Goal: Task Accomplishment & Management: Complete application form

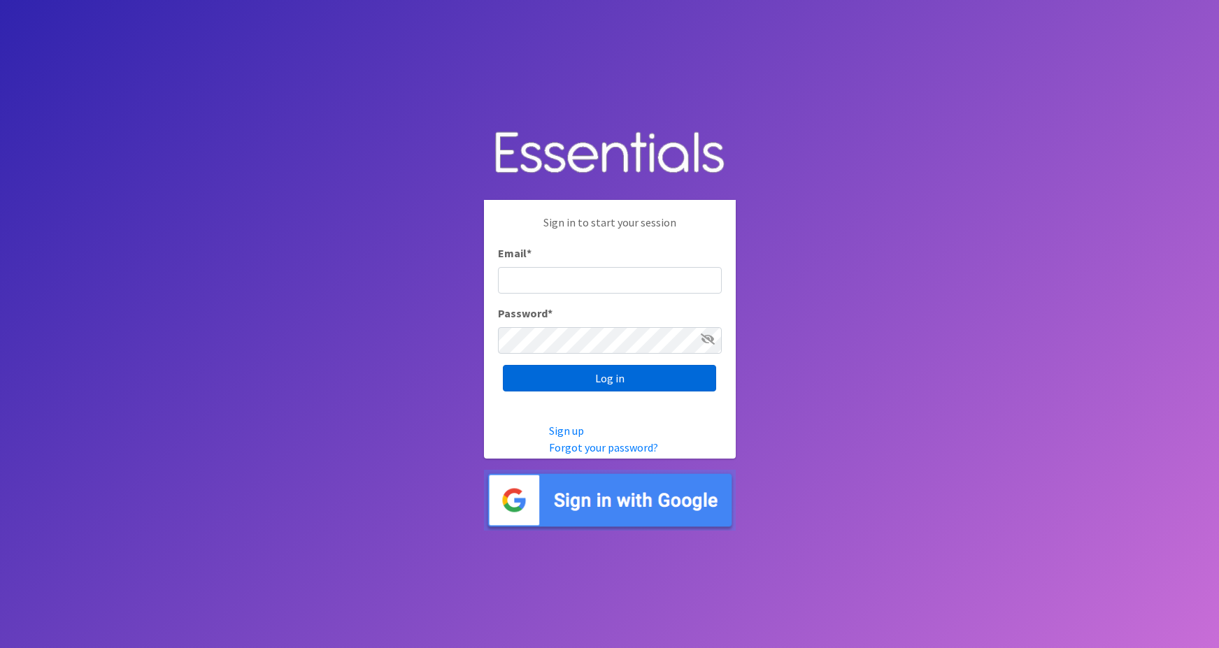
type input "[PERSON_NAME][EMAIL_ADDRESS][PERSON_NAME][DOMAIN_NAME]"
click at [555, 379] on input "Log in" at bounding box center [609, 378] width 213 height 27
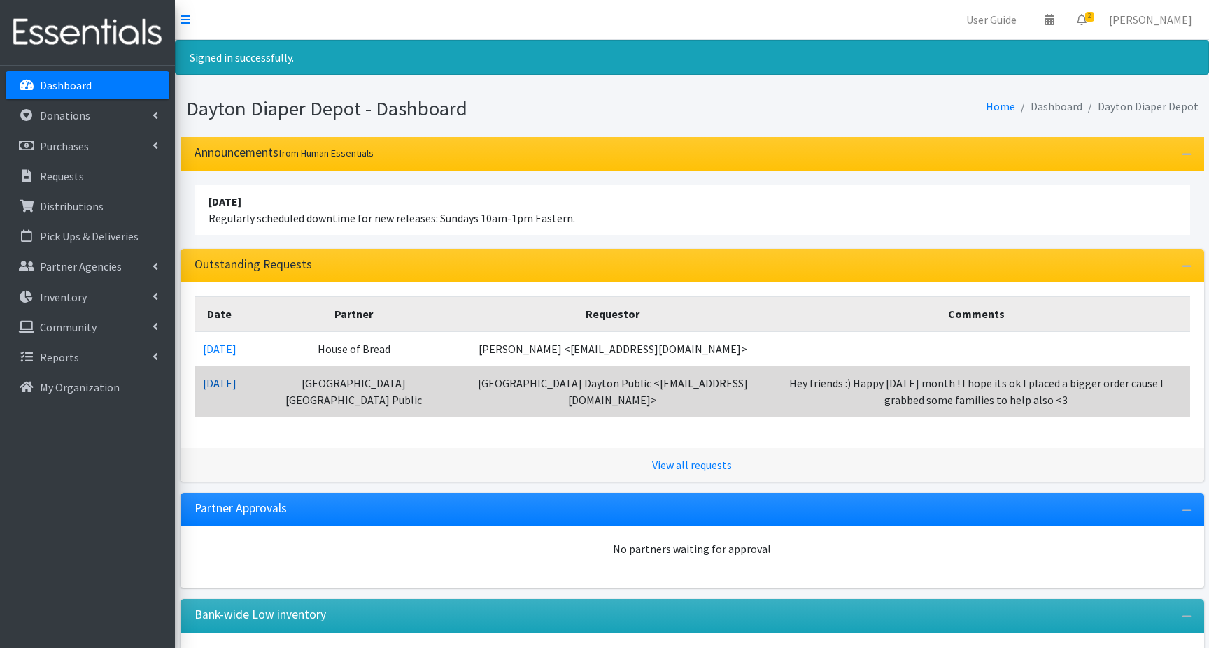
click at [234, 385] on link "10/02/2025" at bounding box center [220, 383] width 34 height 14
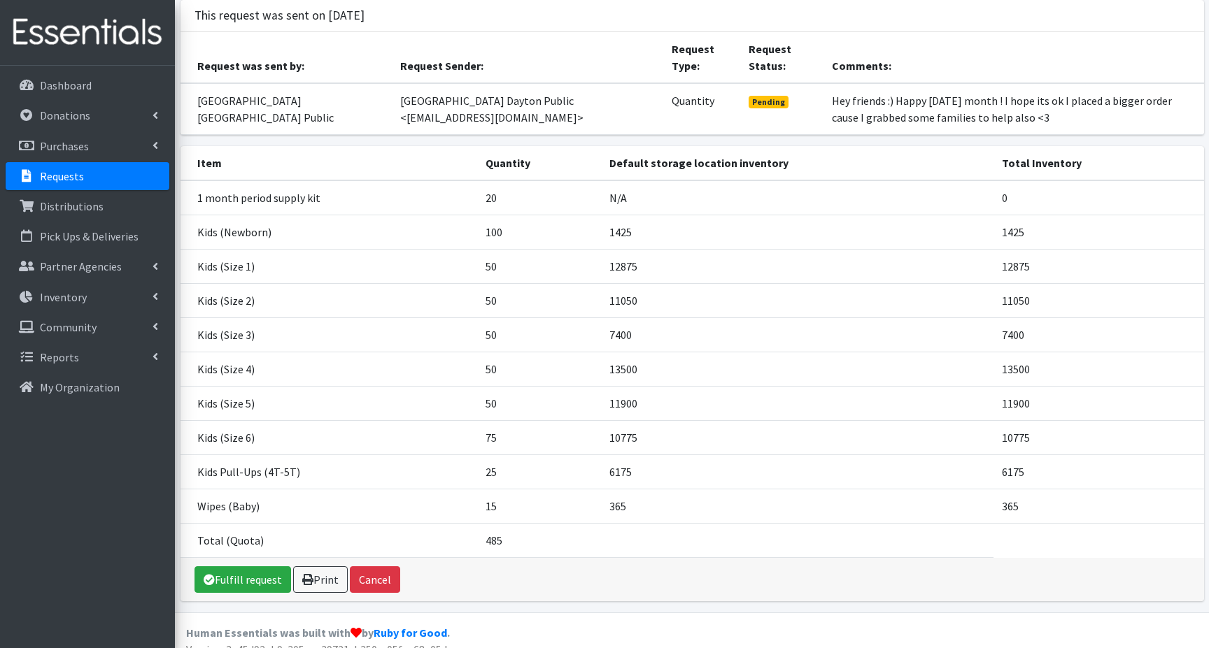
scroll to position [108, 0]
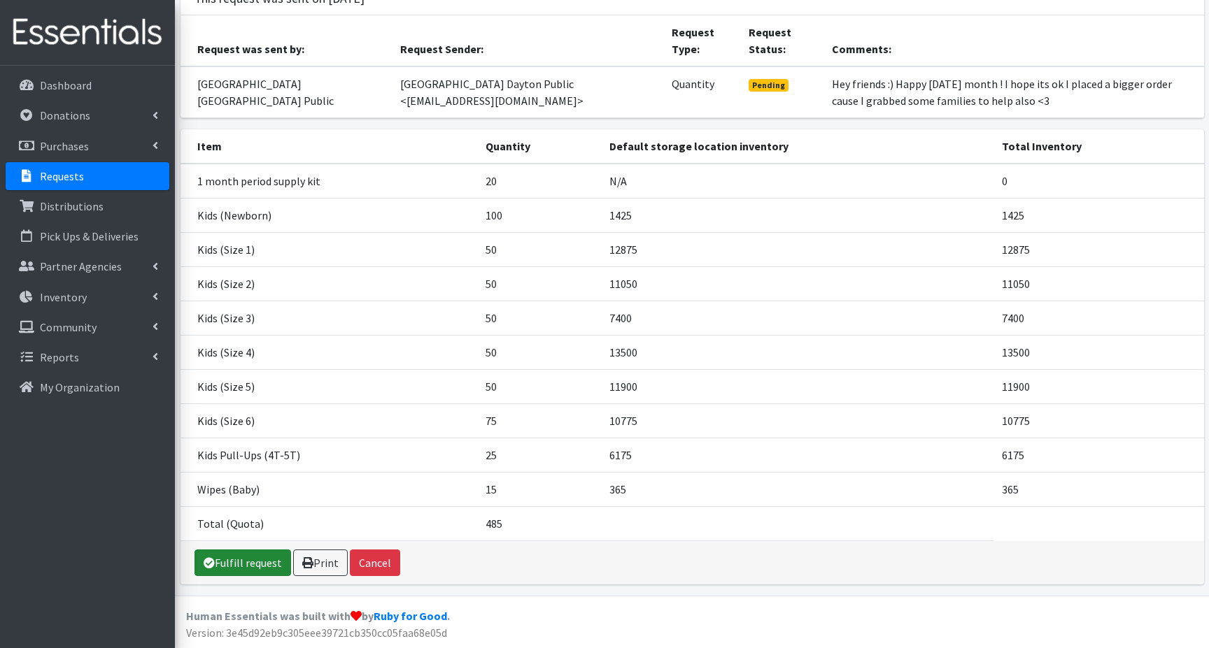
click at [236, 564] on link "Fulfill request" at bounding box center [242, 563] width 97 height 27
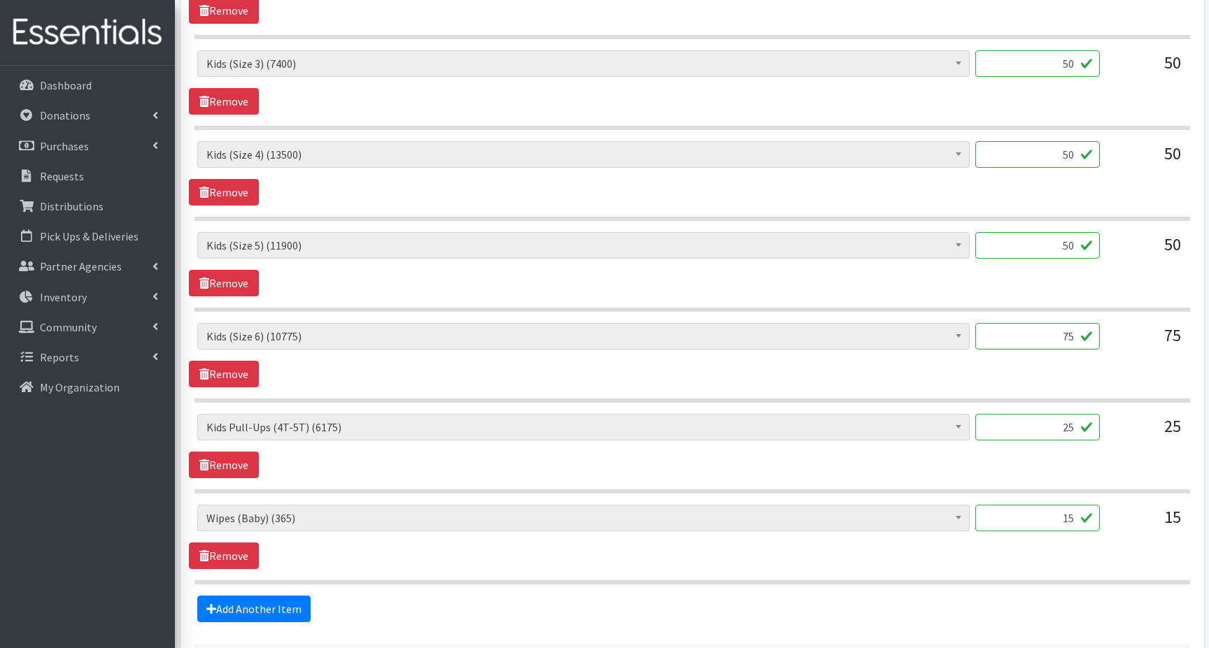
scroll to position [1083, 0]
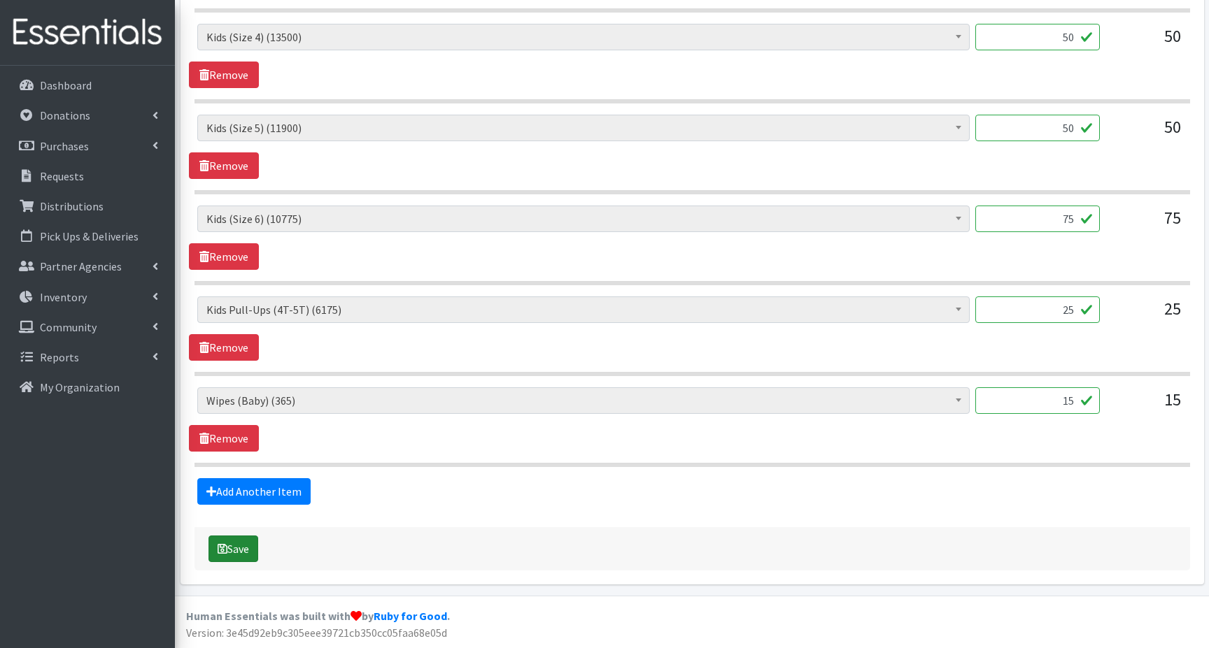
click at [220, 548] on icon "submit" at bounding box center [223, 548] width 10 height 11
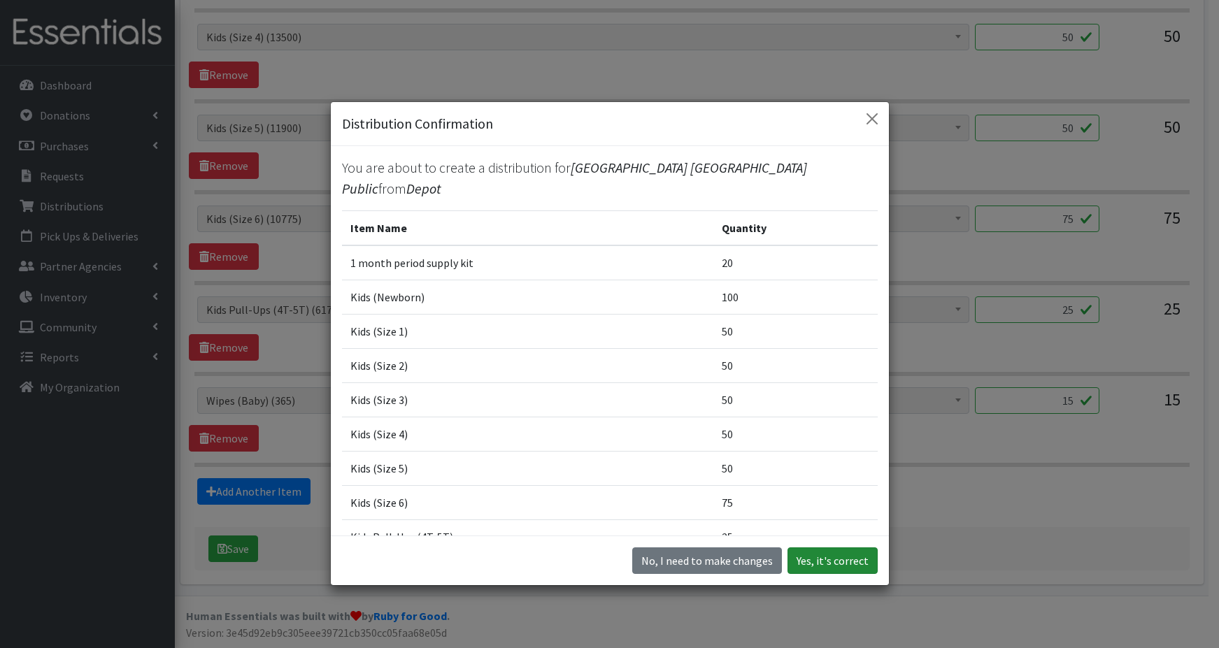
click at [818, 563] on button "Yes, it's correct" at bounding box center [833, 561] width 90 height 27
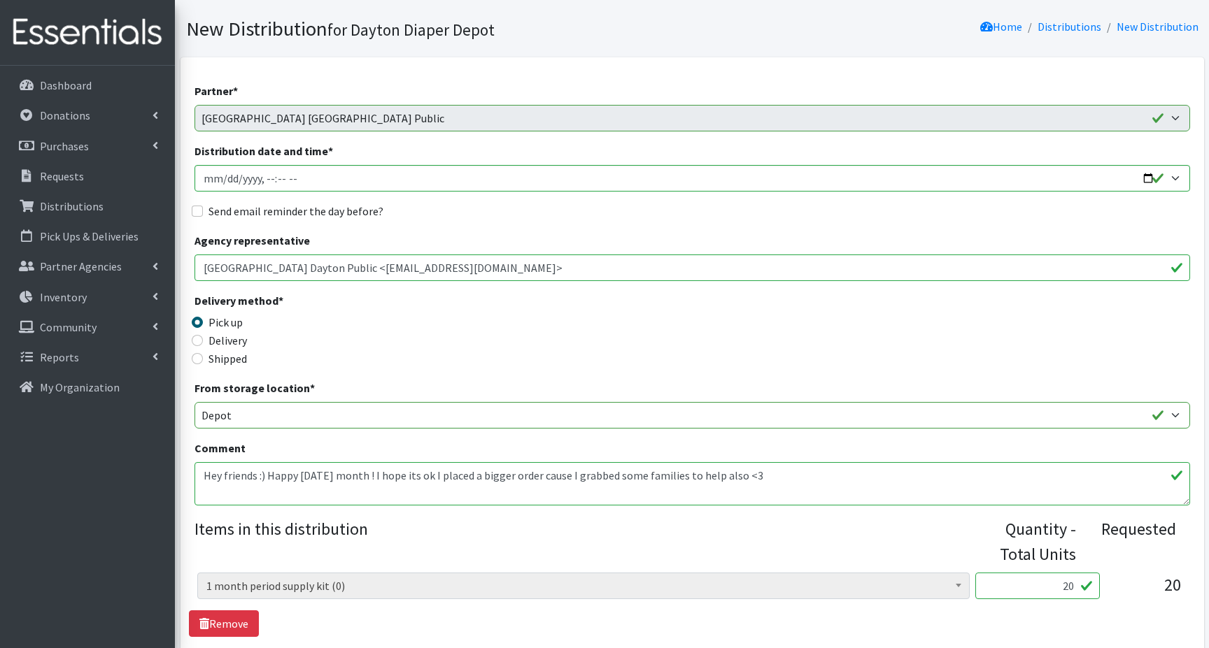
scroll to position [280, 0]
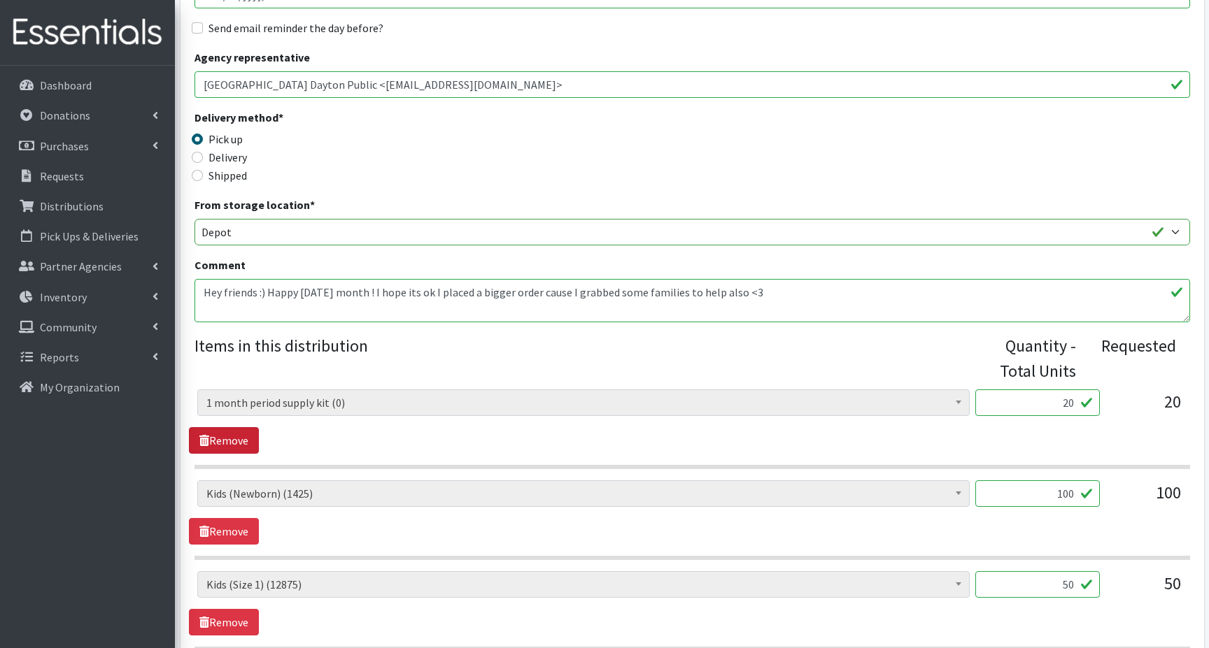
click at [230, 441] on link "Remove" at bounding box center [224, 440] width 70 height 27
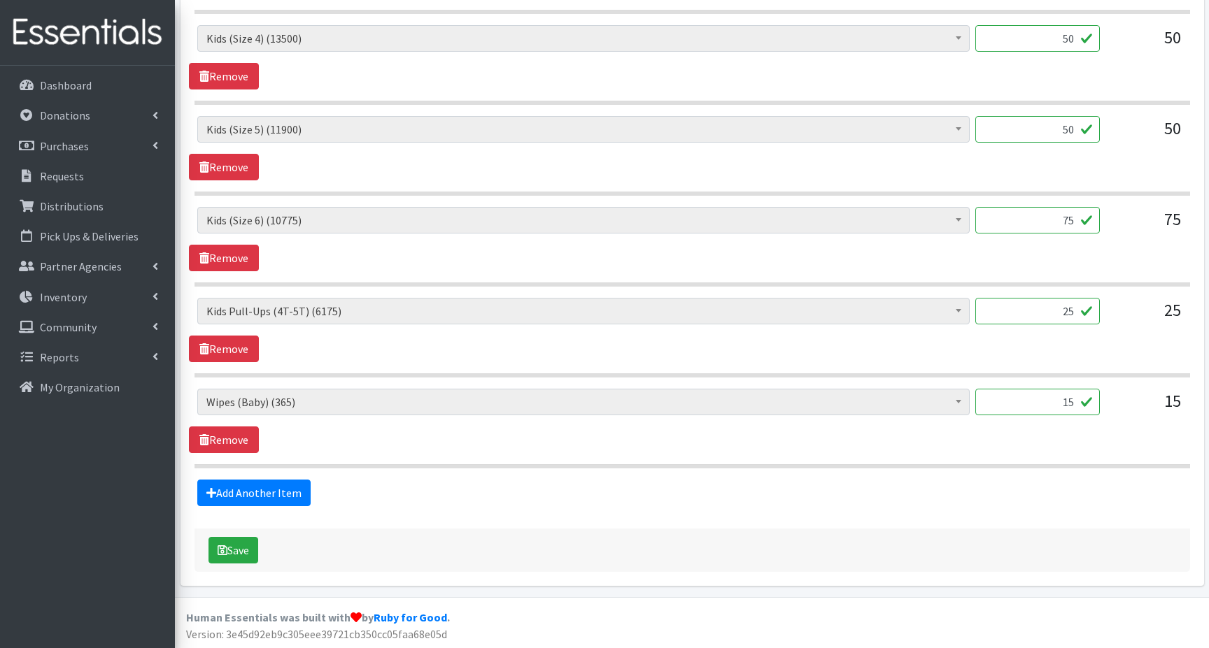
scroll to position [1009, 0]
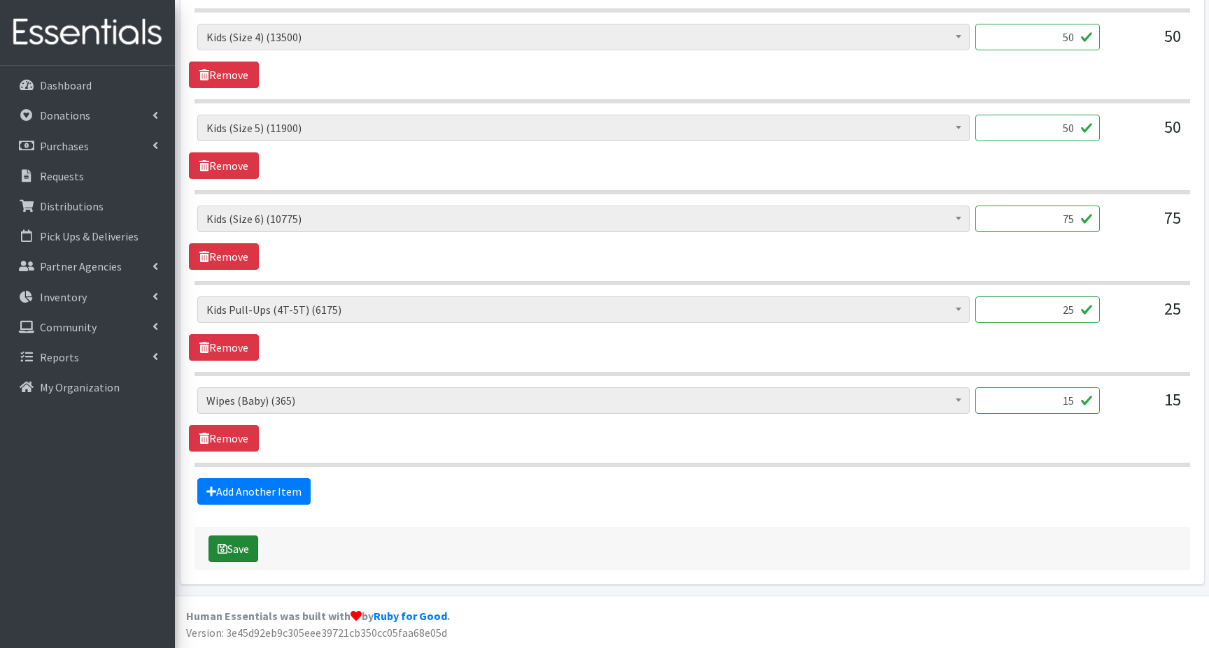
click at [235, 553] on button "Save" at bounding box center [233, 549] width 50 height 27
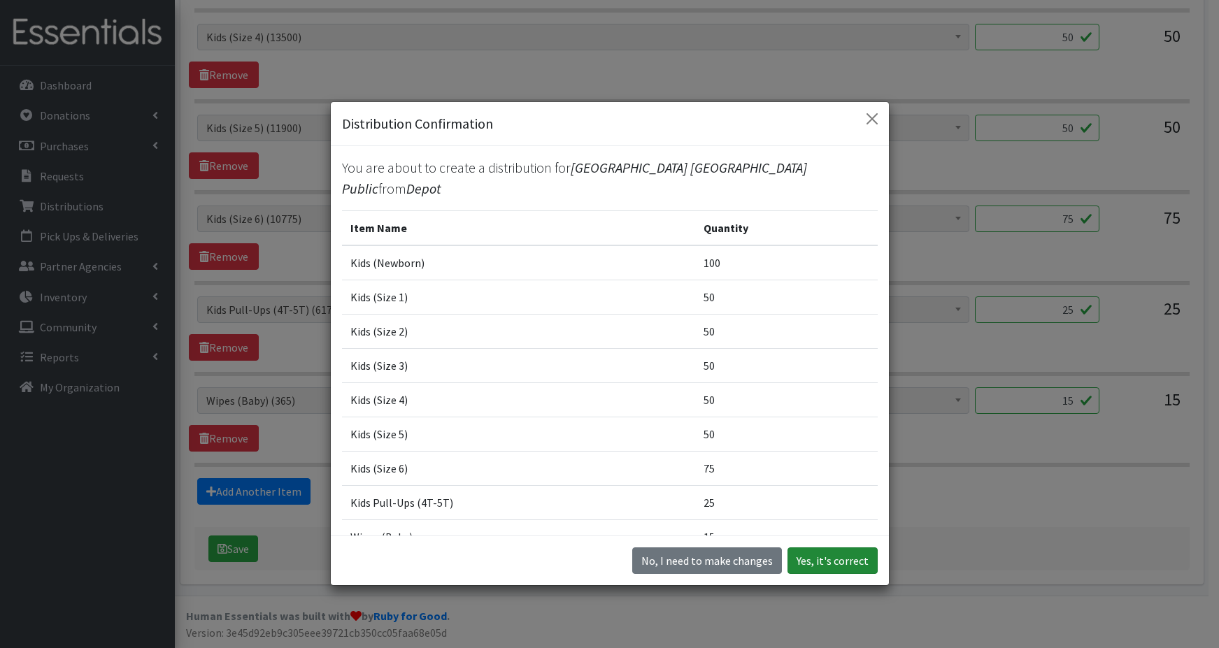
click at [823, 569] on button "Yes, it's correct" at bounding box center [833, 561] width 90 height 27
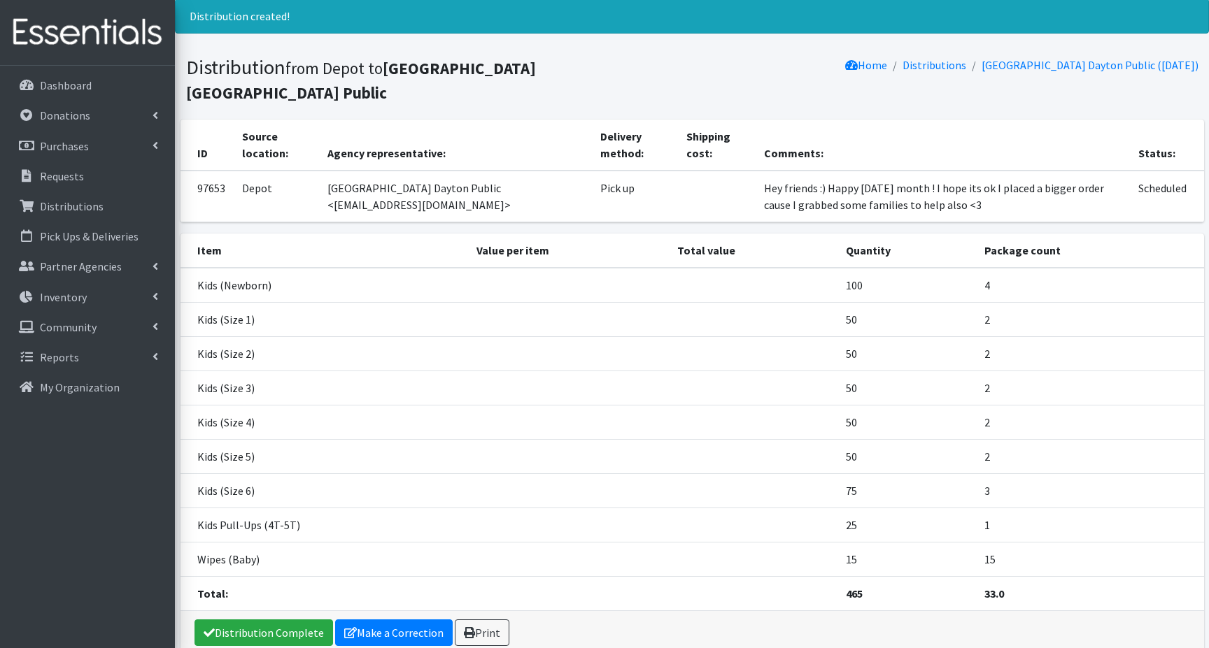
scroll to position [87, 0]
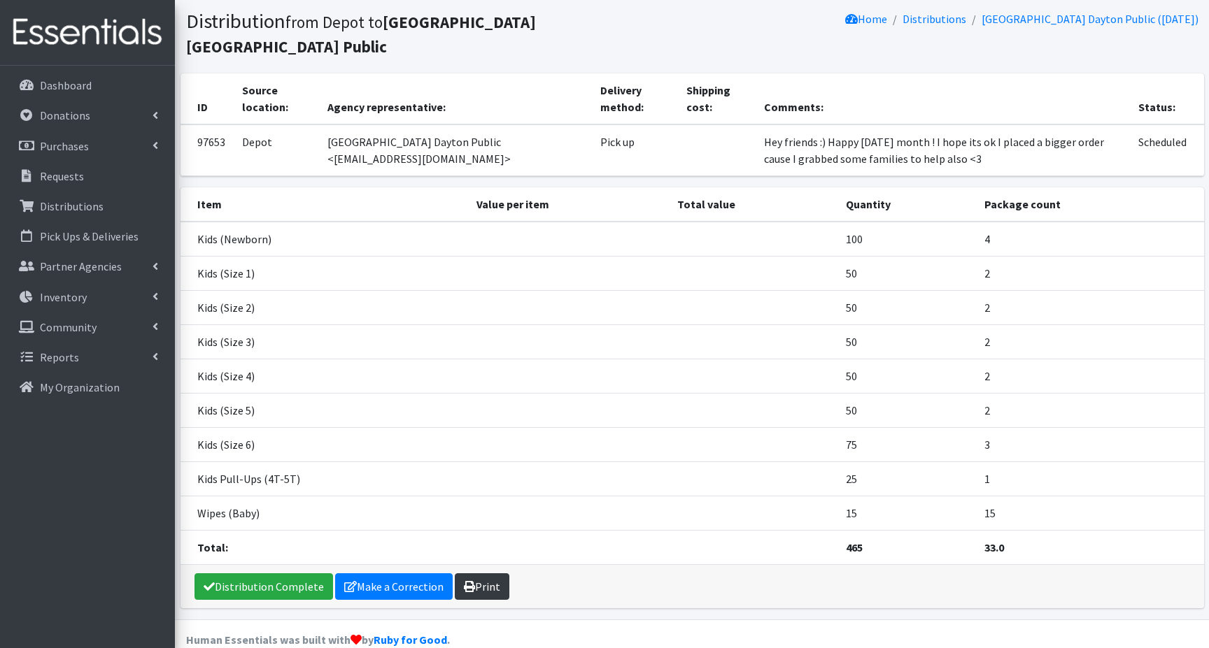
click at [486, 574] on link "Print" at bounding box center [482, 587] width 55 height 27
click at [63, 82] on p "Dashboard" at bounding box center [66, 85] width 52 height 14
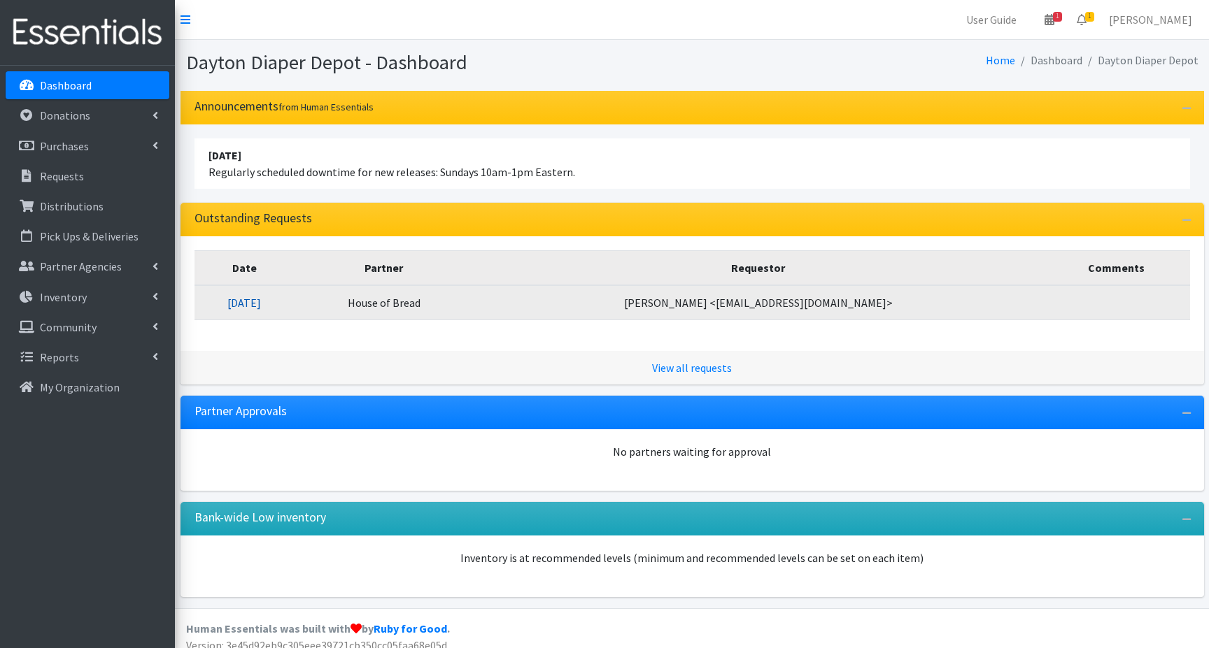
click at [261, 305] on link "10/03/2025" at bounding box center [244, 303] width 34 height 14
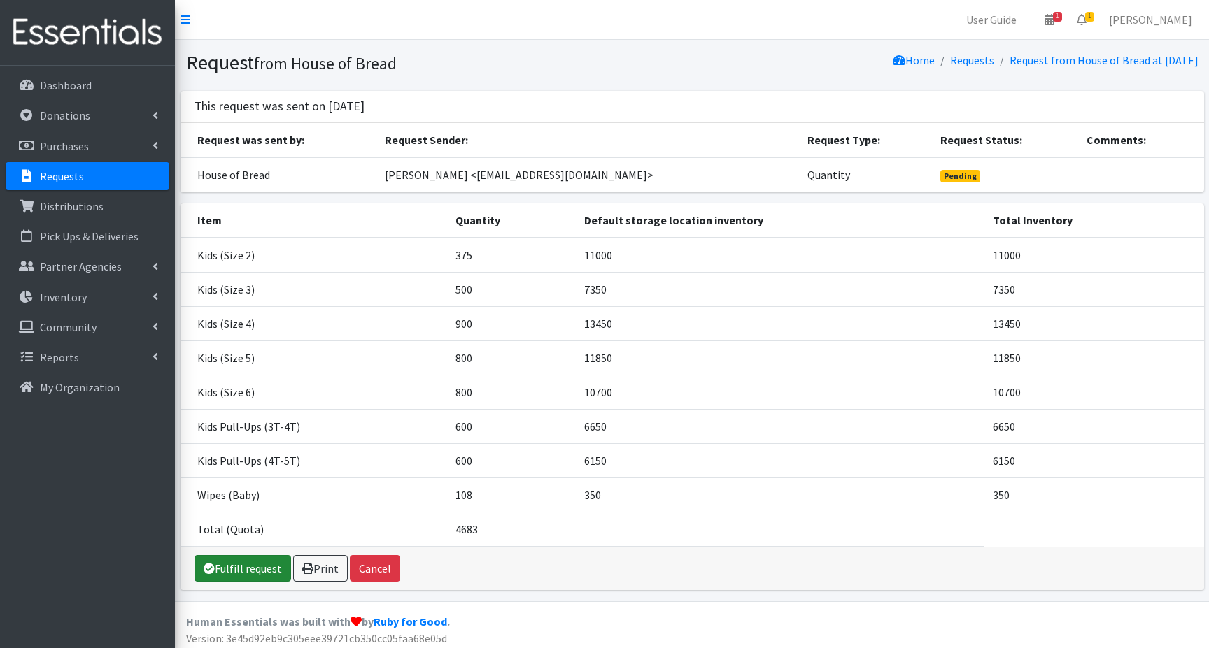
click at [239, 567] on link "Fulfill request" at bounding box center [242, 568] width 97 height 27
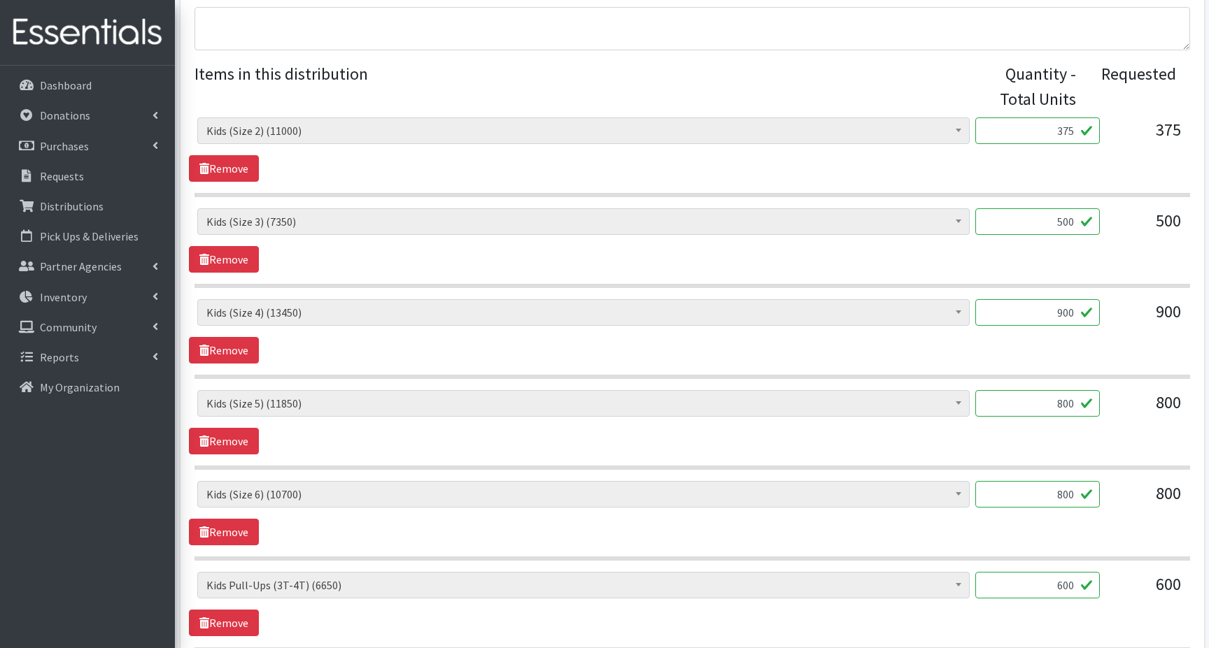
scroll to position [902, 0]
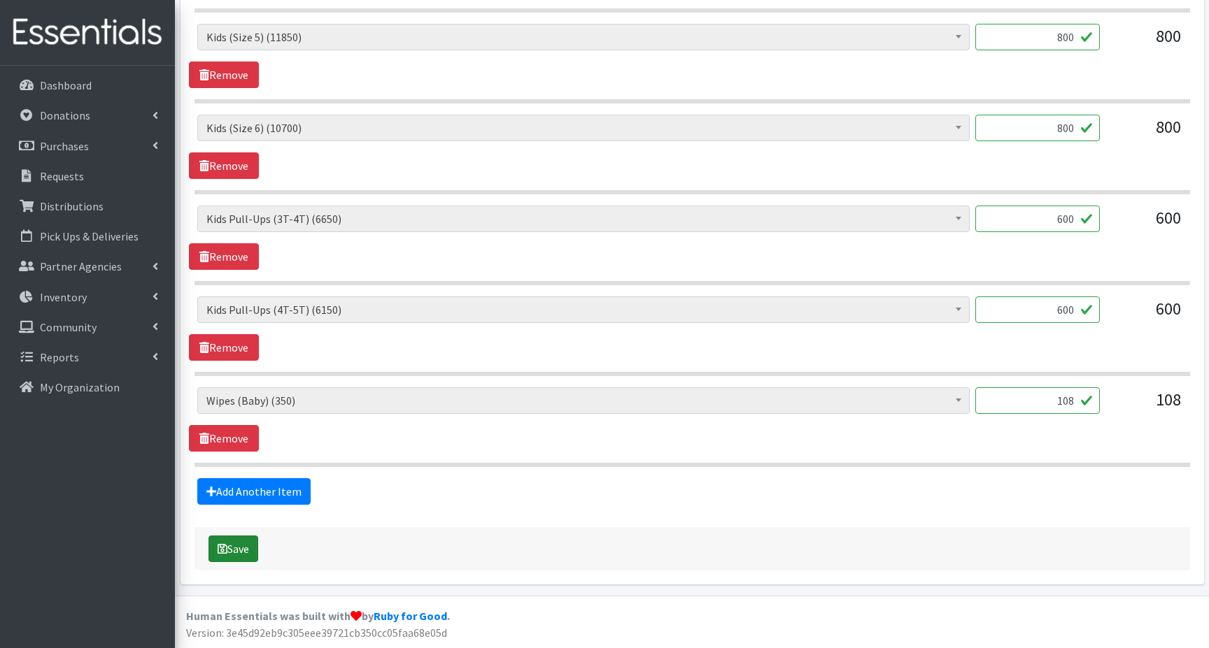
click at [227, 549] on button "Save" at bounding box center [233, 549] width 50 height 27
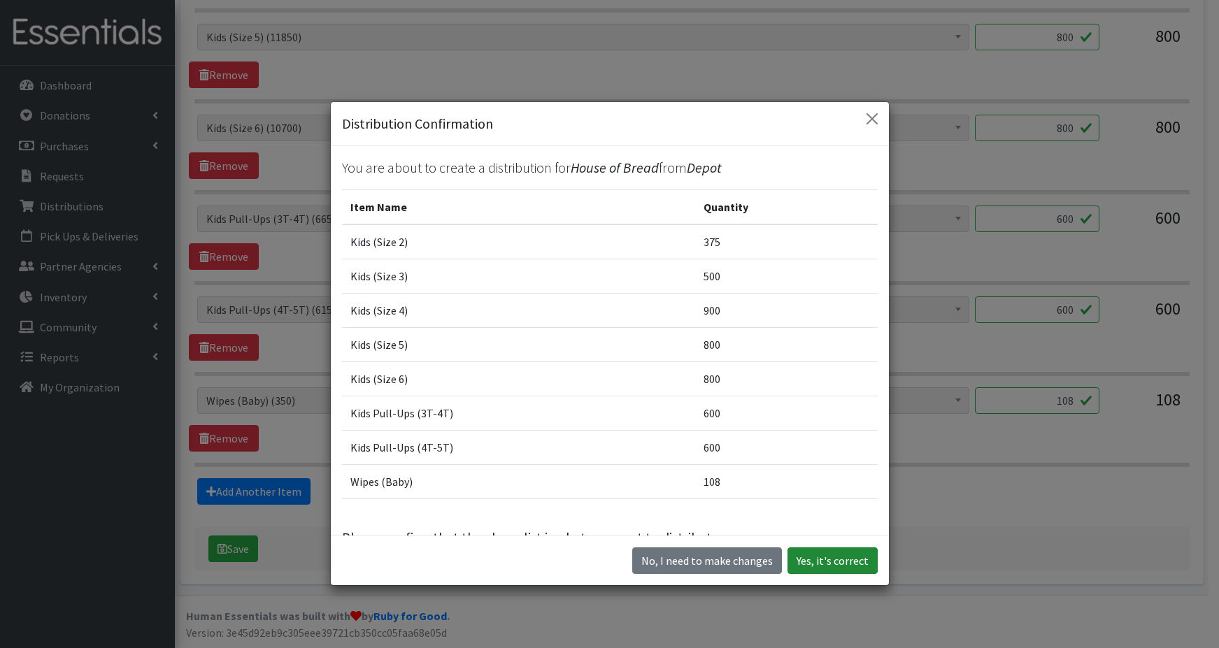
click at [830, 558] on button "Yes, it's correct" at bounding box center [833, 561] width 90 height 27
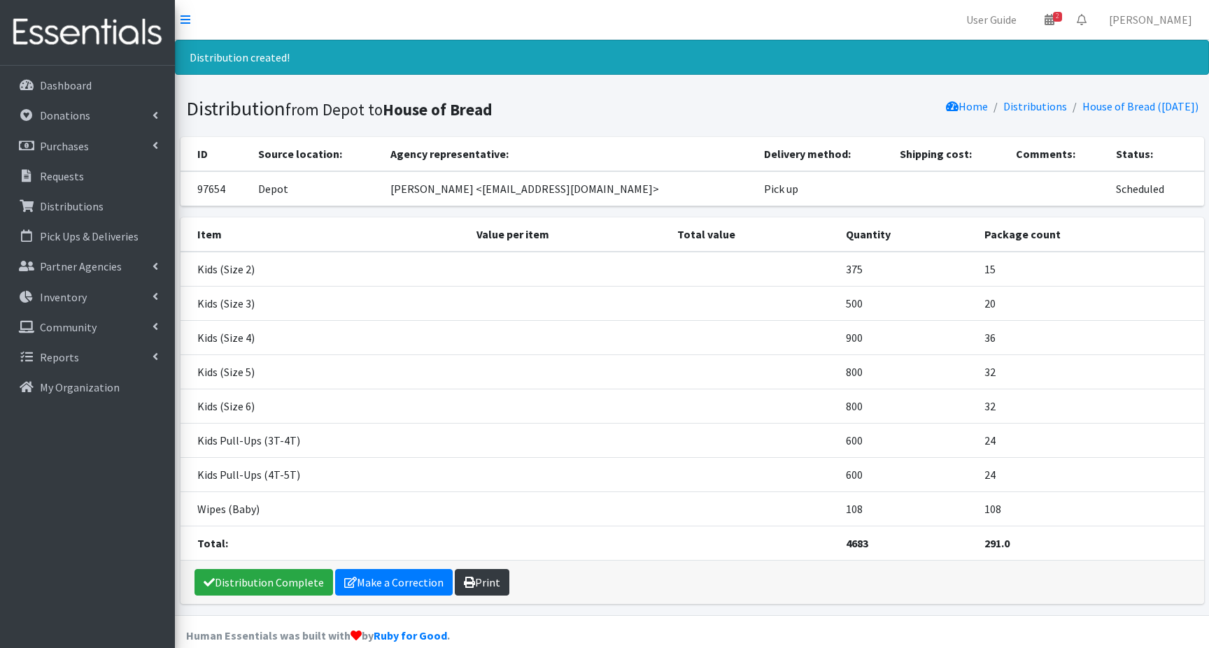
click at [481, 581] on link "Print" at bounding box center [482, 582] width 55 height 27
click at [82, 87] on p "Dashboard" at bounding box center [66, 85] width 52 height 14
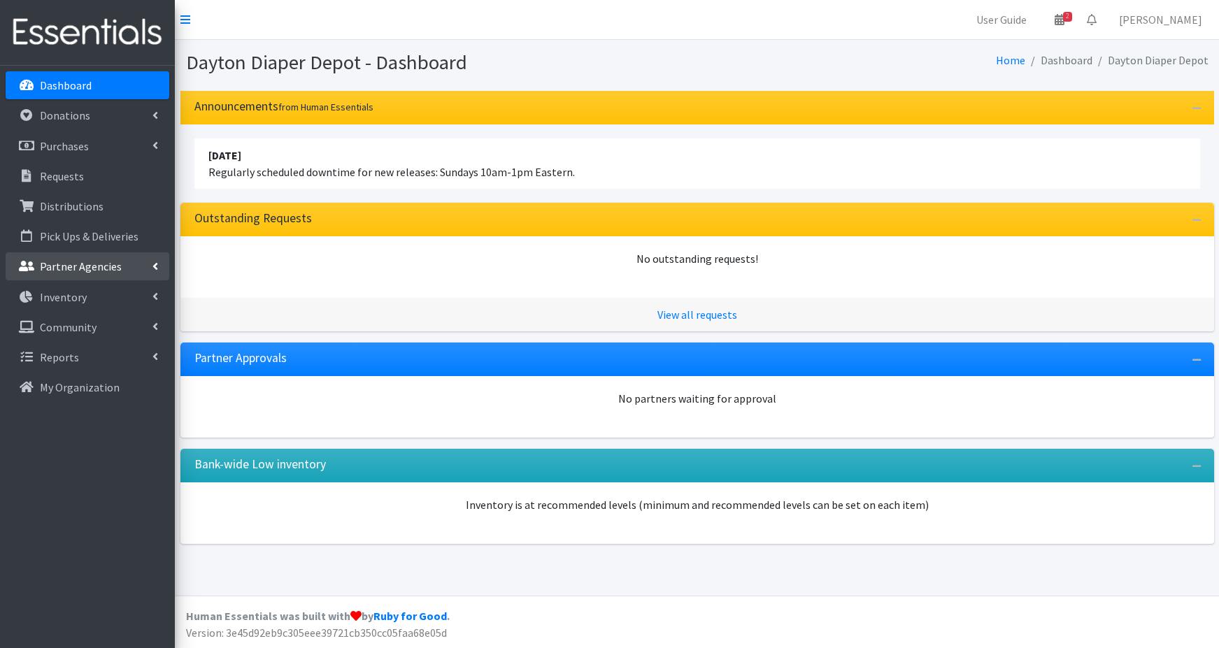
click at [71, 266] on p "Partner Agencies" at bounding box center [81, 267] width 82 height 14
click at [68, 295] on link "All Partners" at bounding box center [88, 297] width 164 height 28
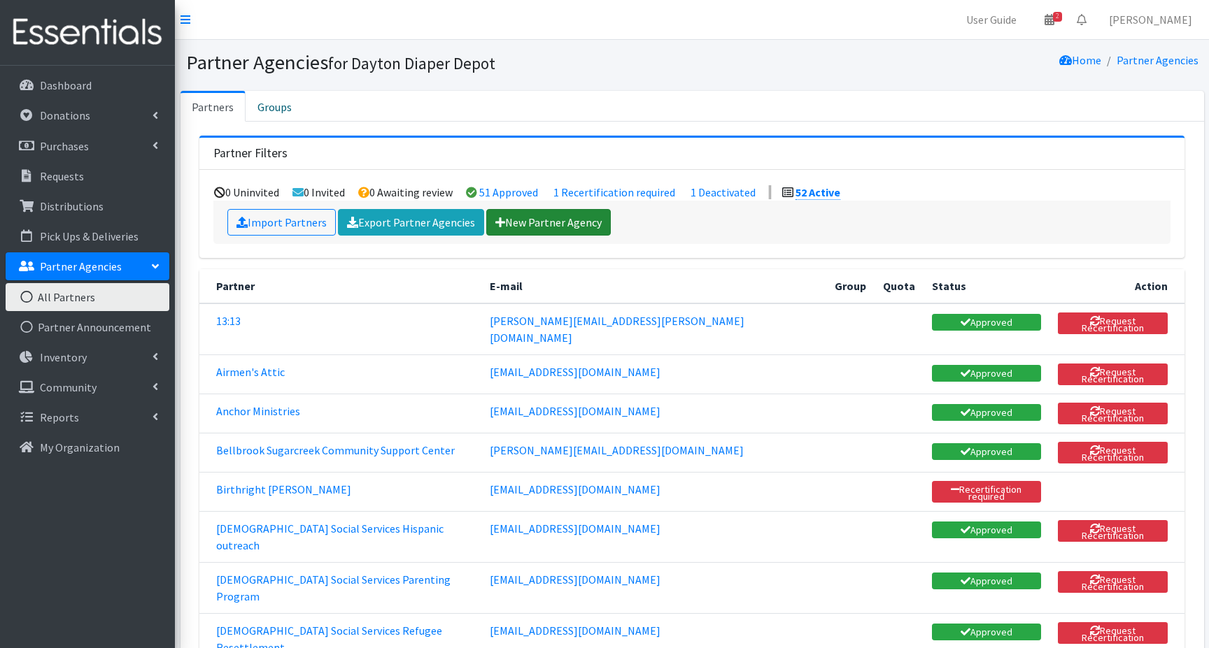
click at [534, 222] on link "New Partner Agency" at bounding box center [548, 222] width 125 height 27
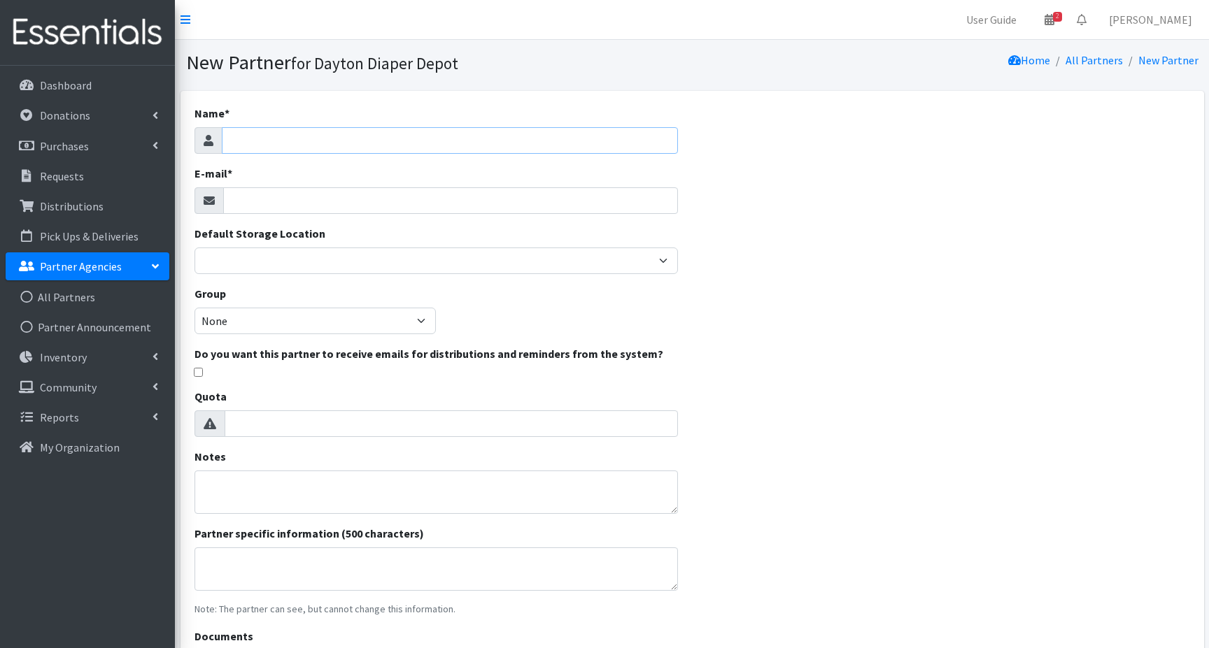
click at [255, 136] on input "Name *" at bounding box center [450, 140] width 457 height 27
type input "Centerville Preschool"
click at [258, 188] on input "E-mail *" at bounding box center [450, 200] width 455 height 27
type input "[PERSON_NAME][EMAIL_ADDRESS][DOMAIN_NAME]"
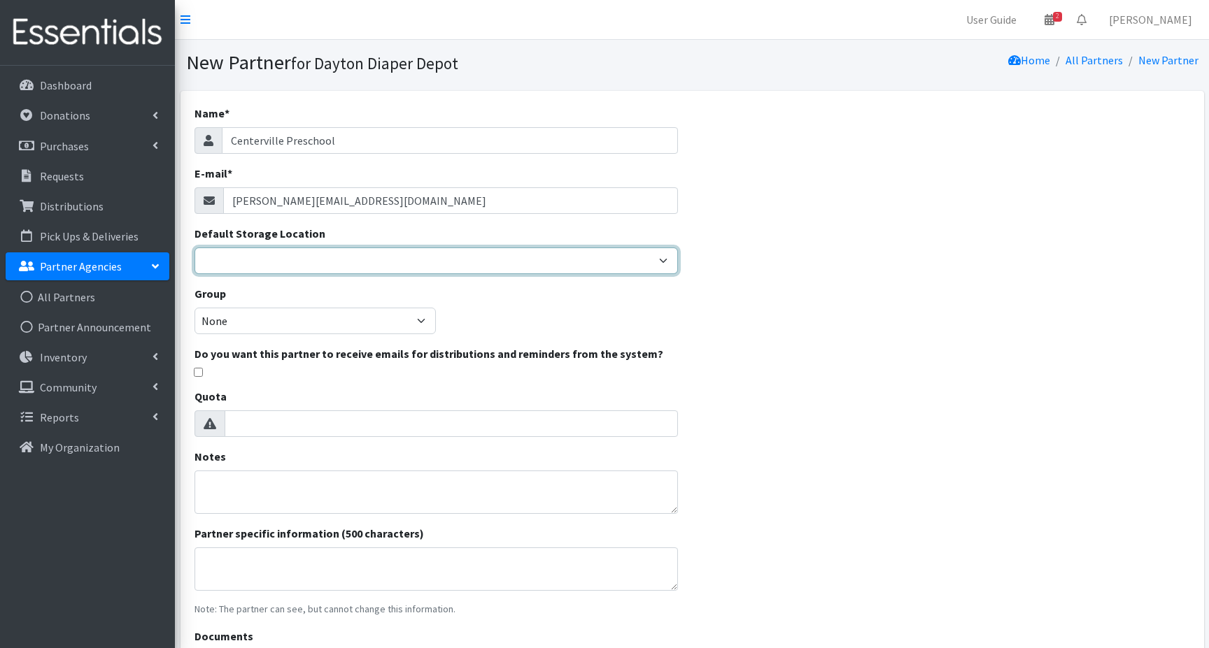
click at [230, 263] on select "Depot" at bounding box center [436, 261] width 484 height 27
select select "460"
click at [194, 248] on select "Depot" at bounding box center [436, 261] width 484 height 27
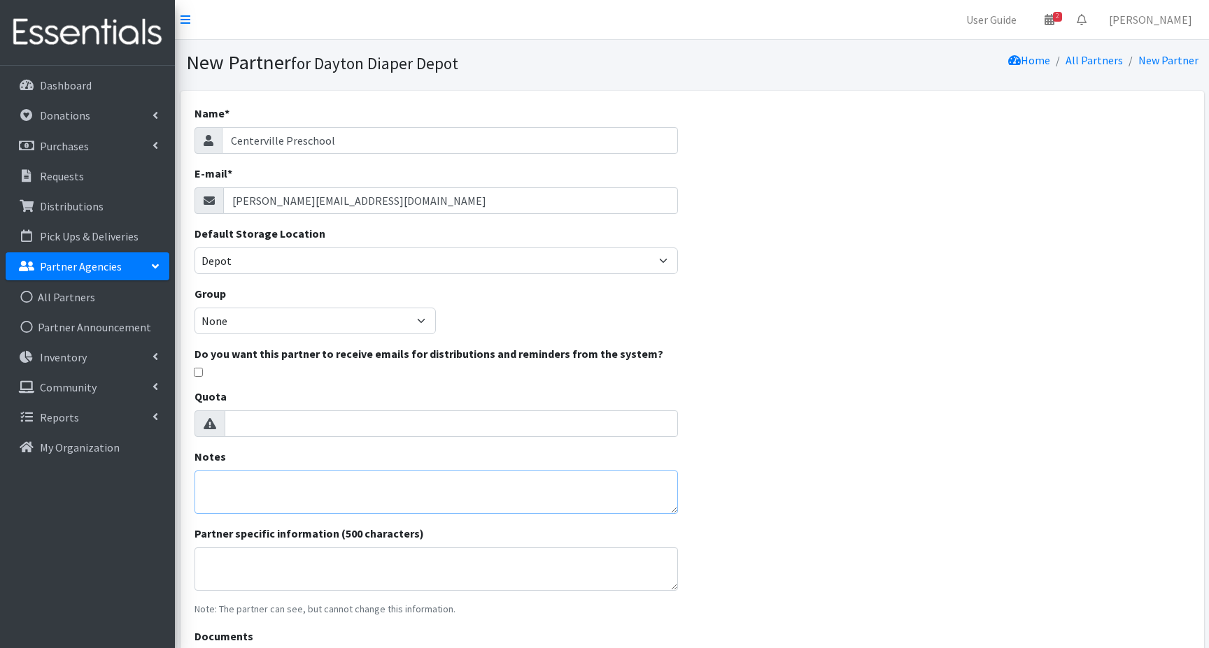
click at [222, 489] on textarea "Notes" at bounding box center [436, 492] width 484 height 43
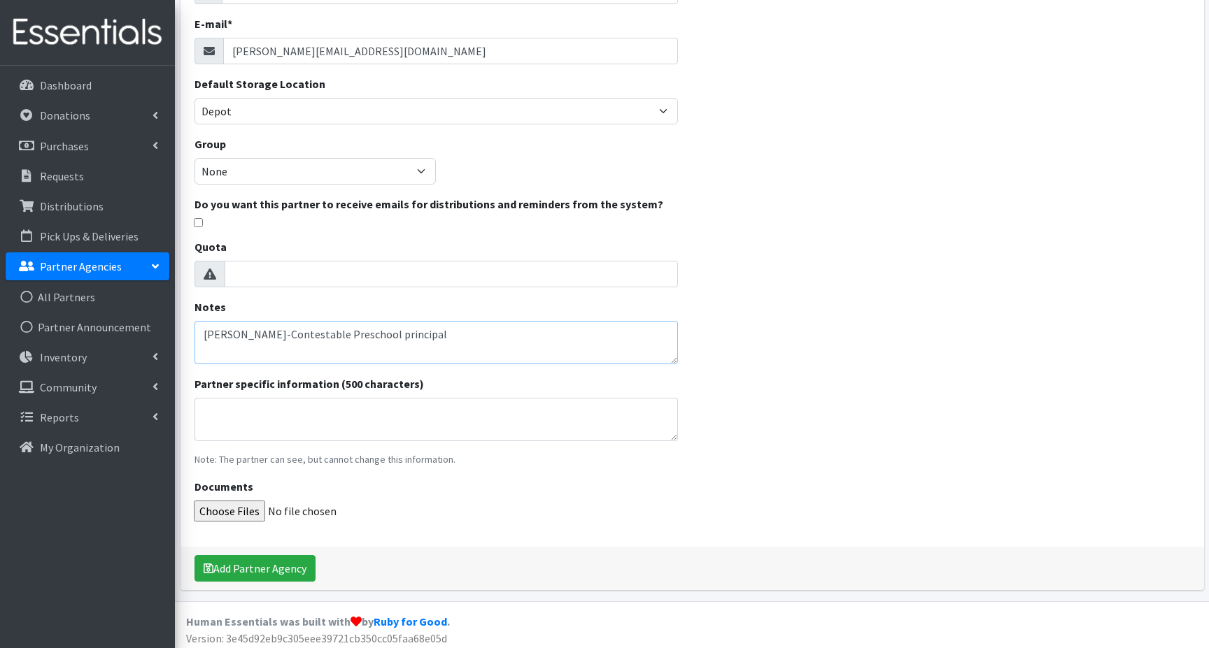
scroll to position [155, 0]
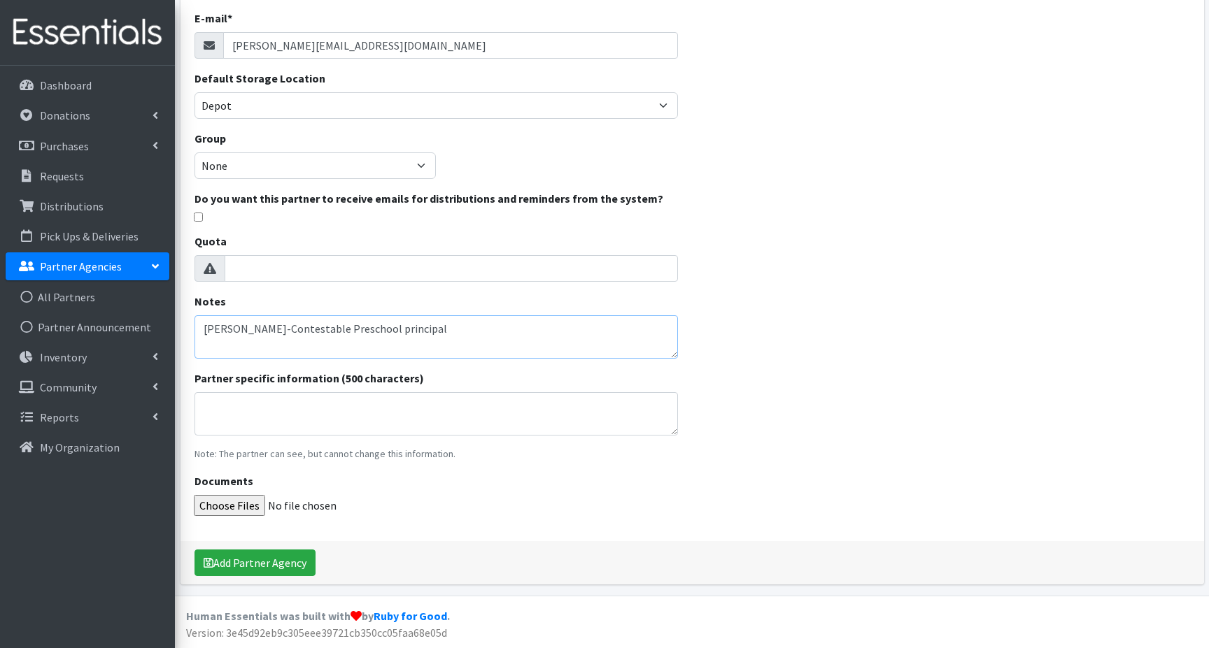
type textarea "[PERSON_NAME]-Contestable Preschool principal"
click at [213, 409] on textarea "Partner specific information (500 characters)" at bounding box center [436, 413] width 484 height 43
type textarea "2 preschools [PERSON_NAME] and Paragon Rd."
click at [243, 562] on button "Add Partner Agency" at bounding box center [254, 563] width 121 height 27
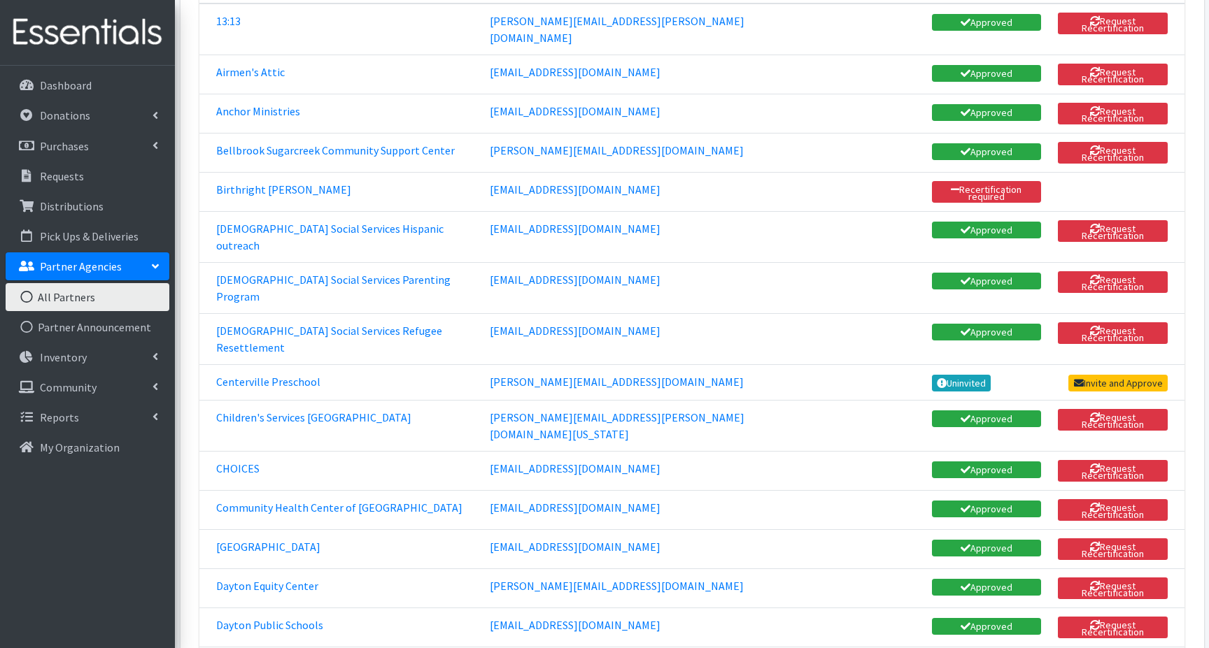
scroll to position [350, 0]
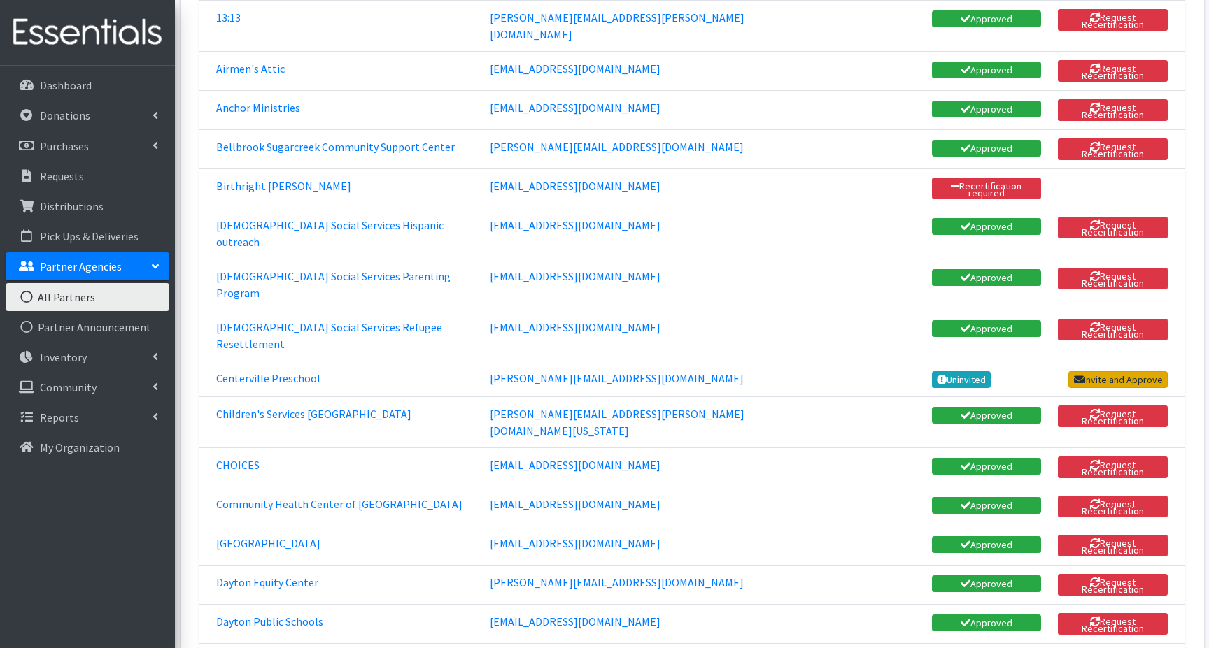
click at [1088, 371] on link "Invite and Approve" at bounding box center [1117, 379] width 99 height 17
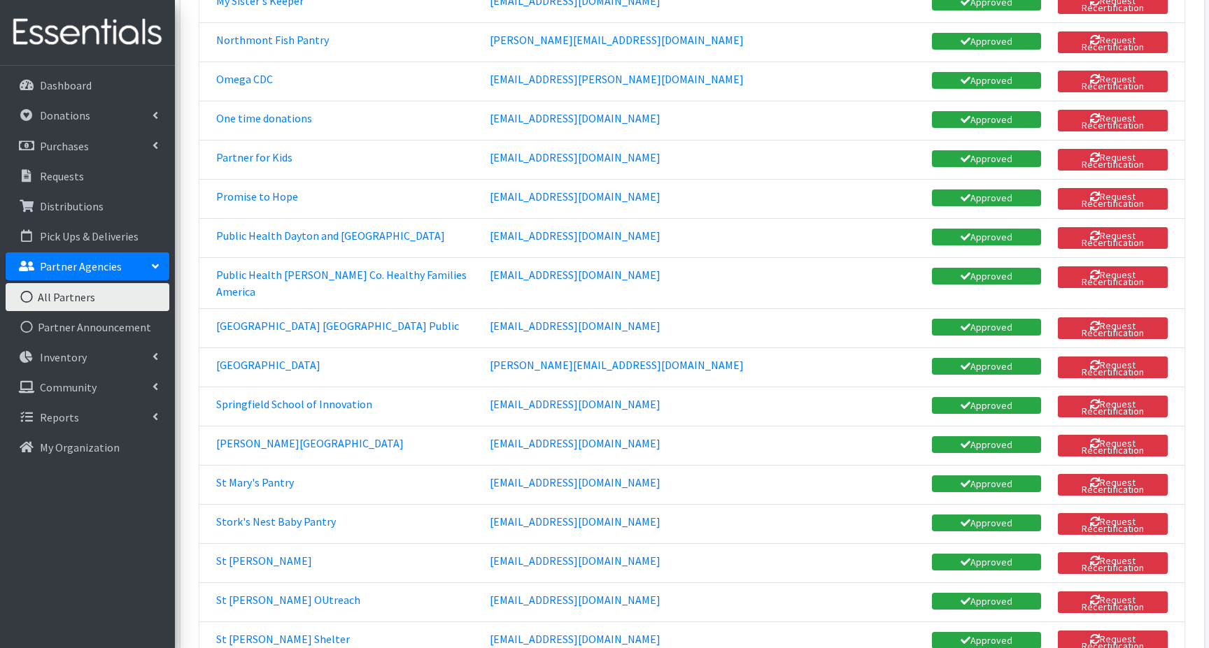
scroll to position [1763, 0]
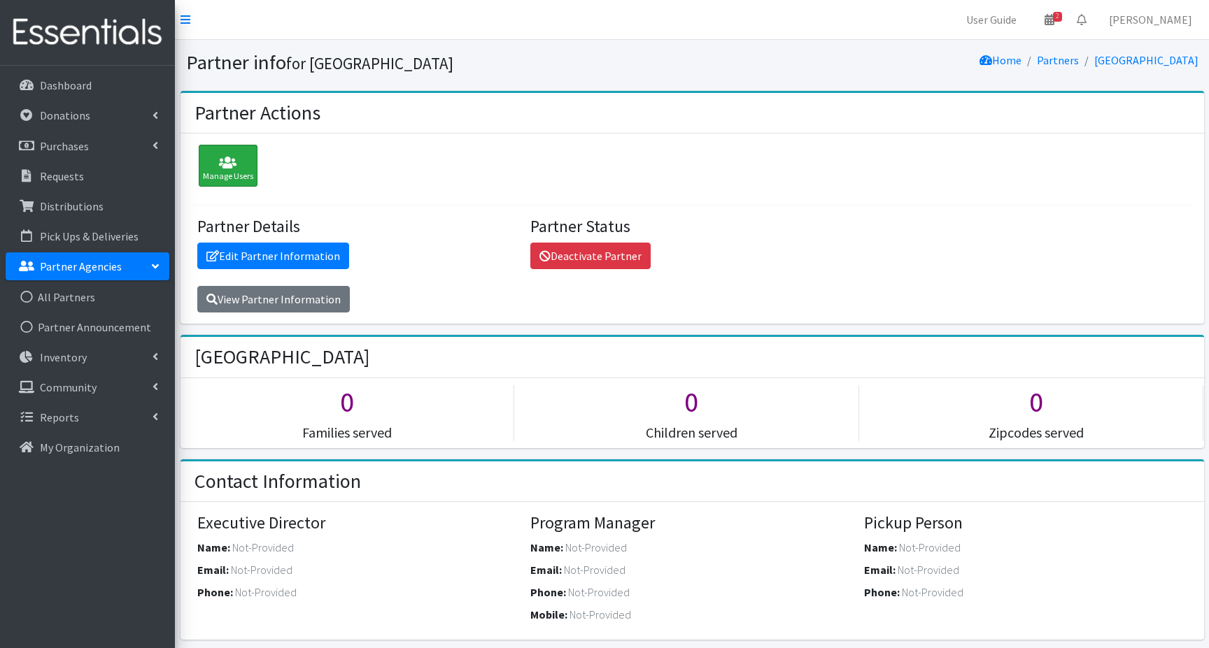
click at [226, 165] on icon at bounding box center [228, 163] width 50 height 14
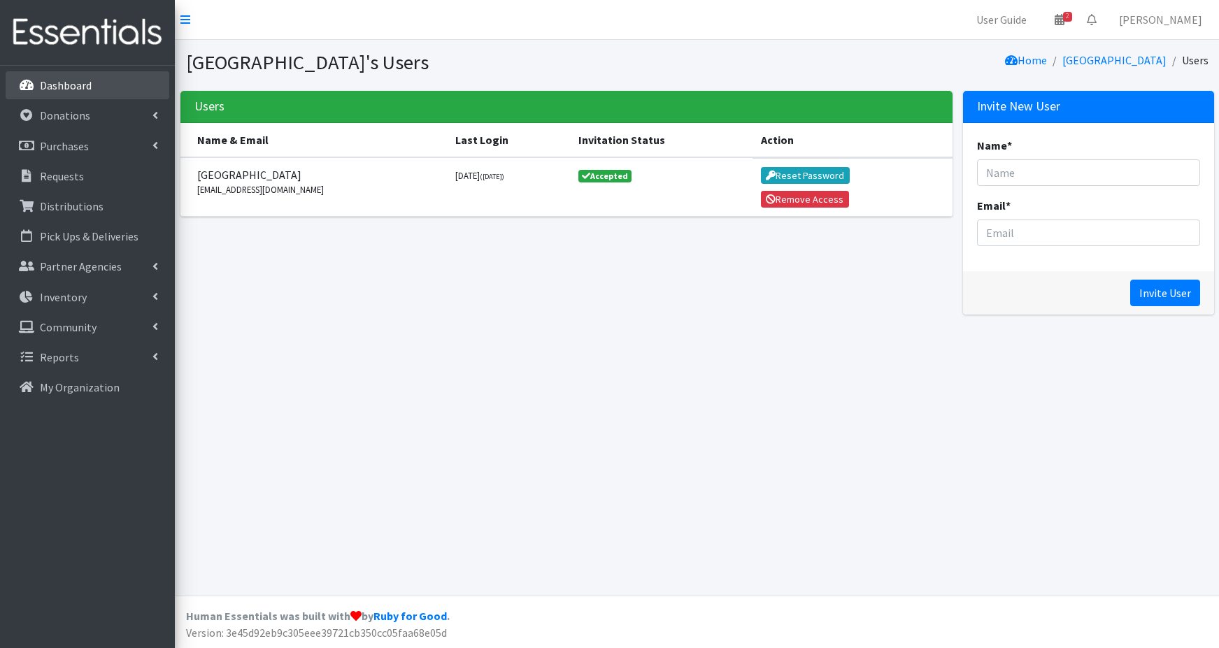
click at [74, 80] on p "Dashboard" at bounding box center [66, 85] width 52 height 14
